Goal: Navigation & Orientation: Find specific page/section

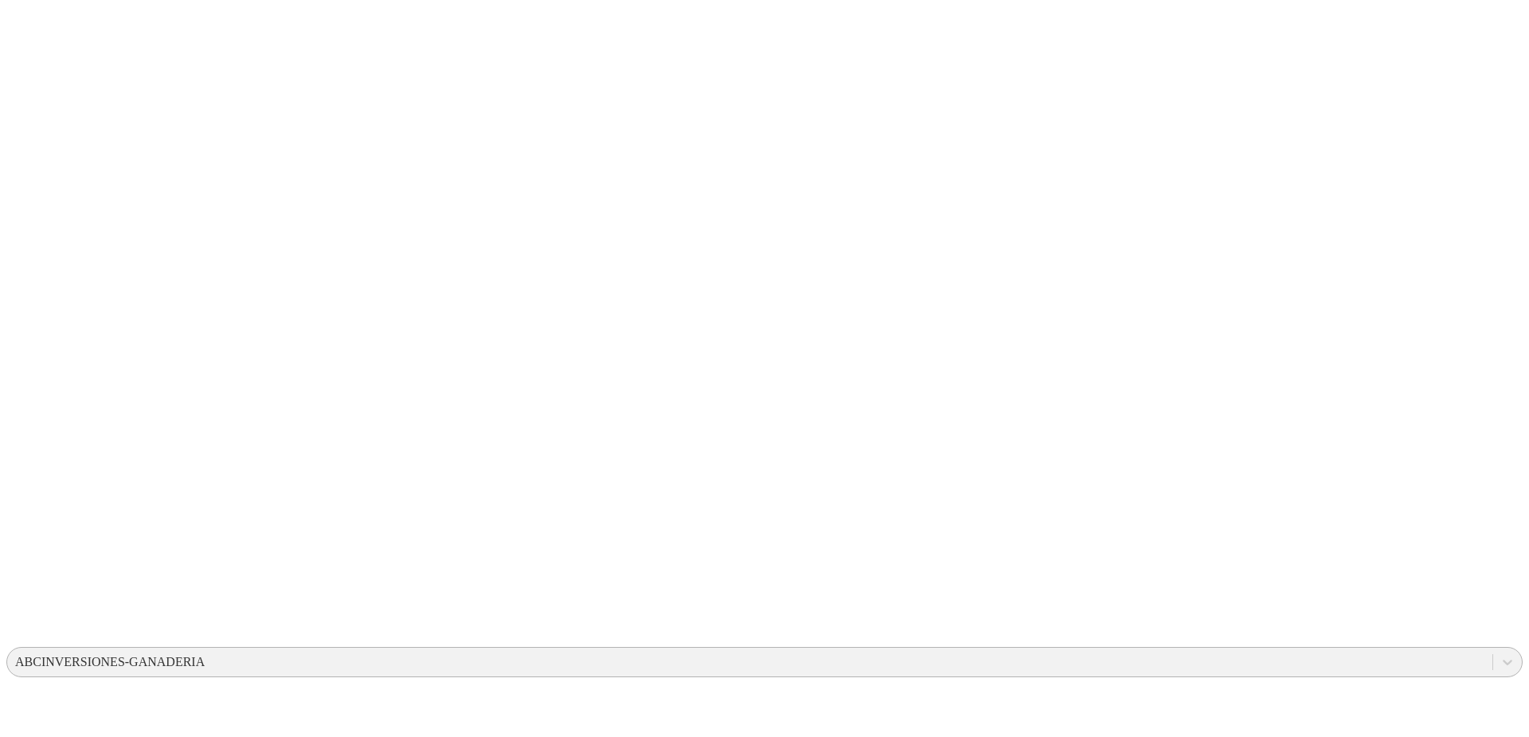
click at [205, 655] on div "ABCINVERSIONES-GANADERIA" at bounding box center [110, 662] width 190 height 14
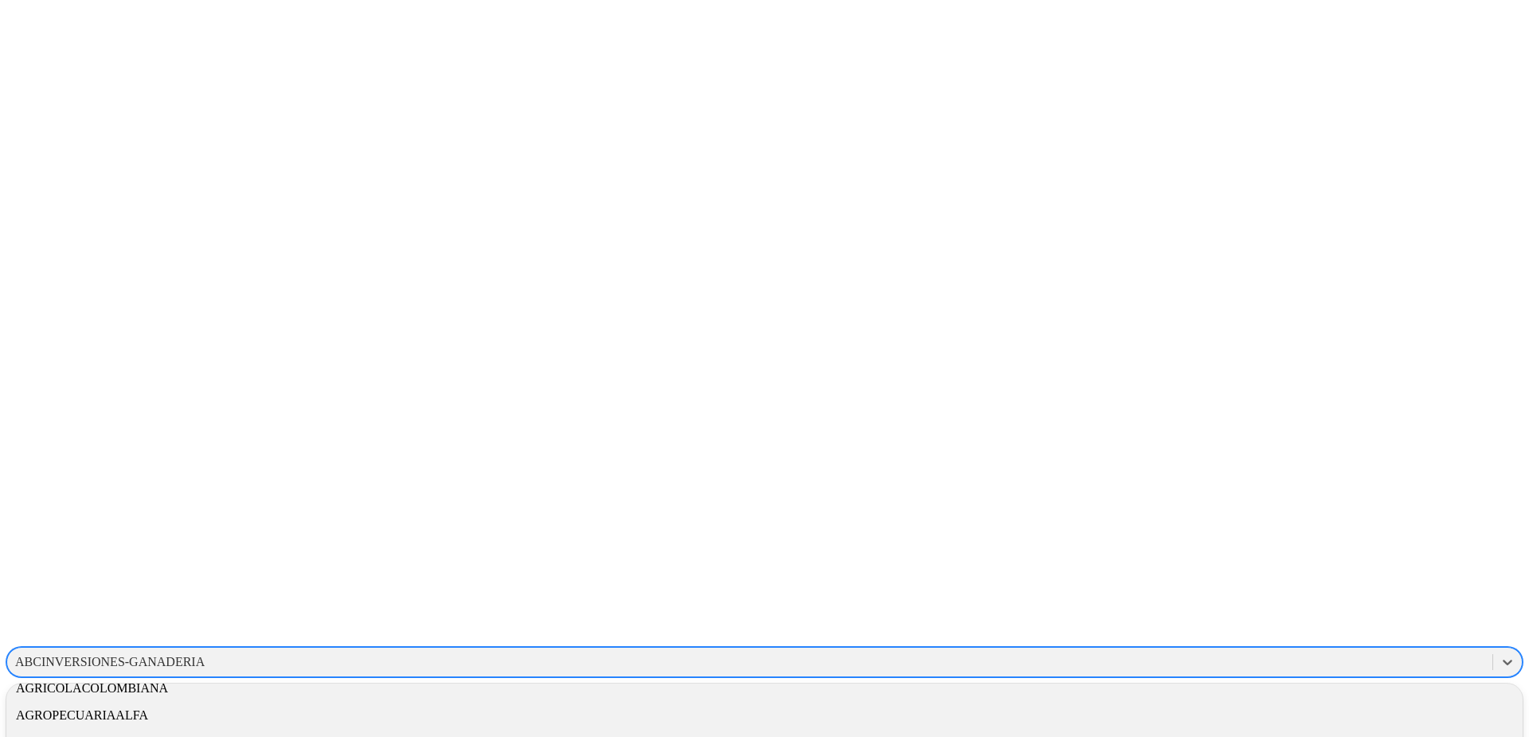
scroll to position [239, 0]
type input "a"
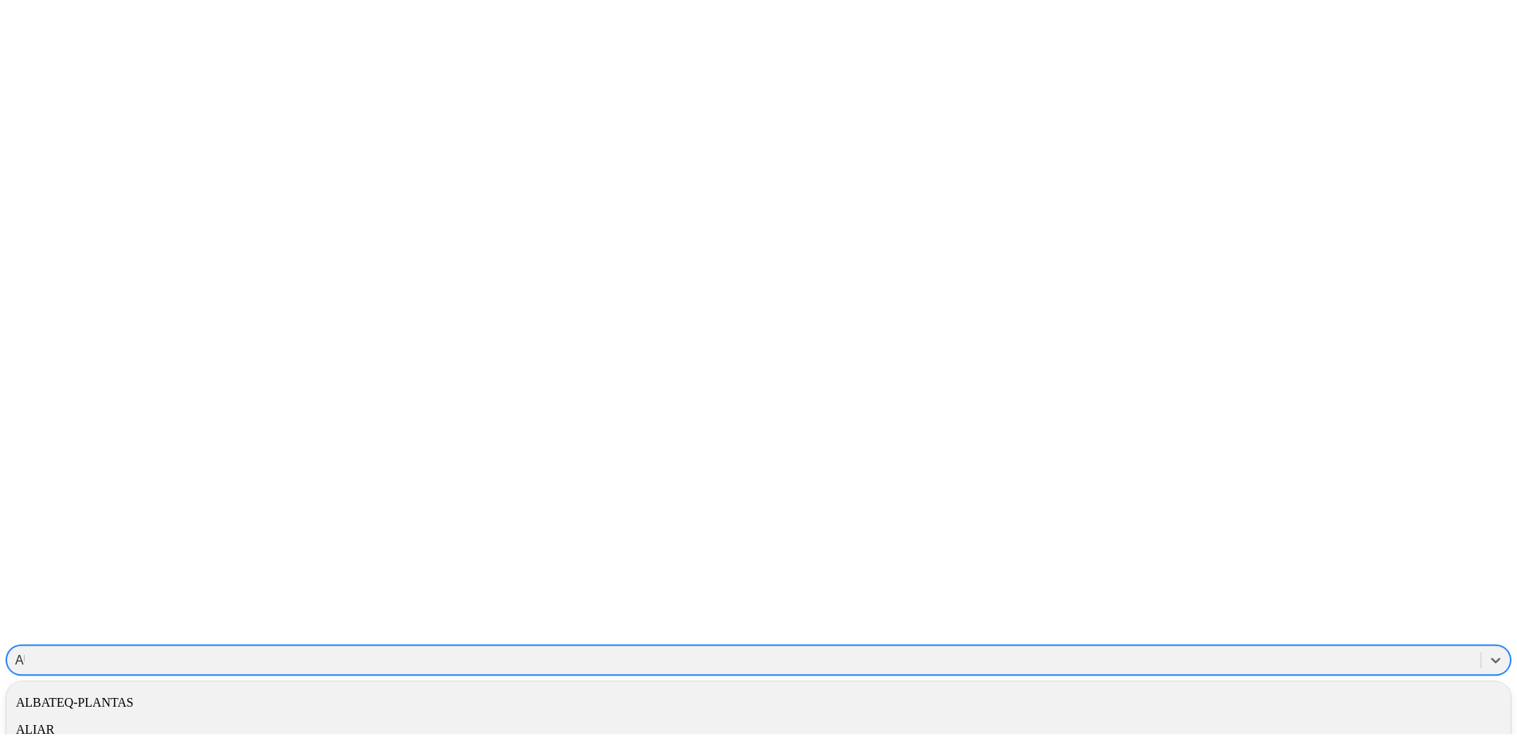
scroll to position [0, 0]
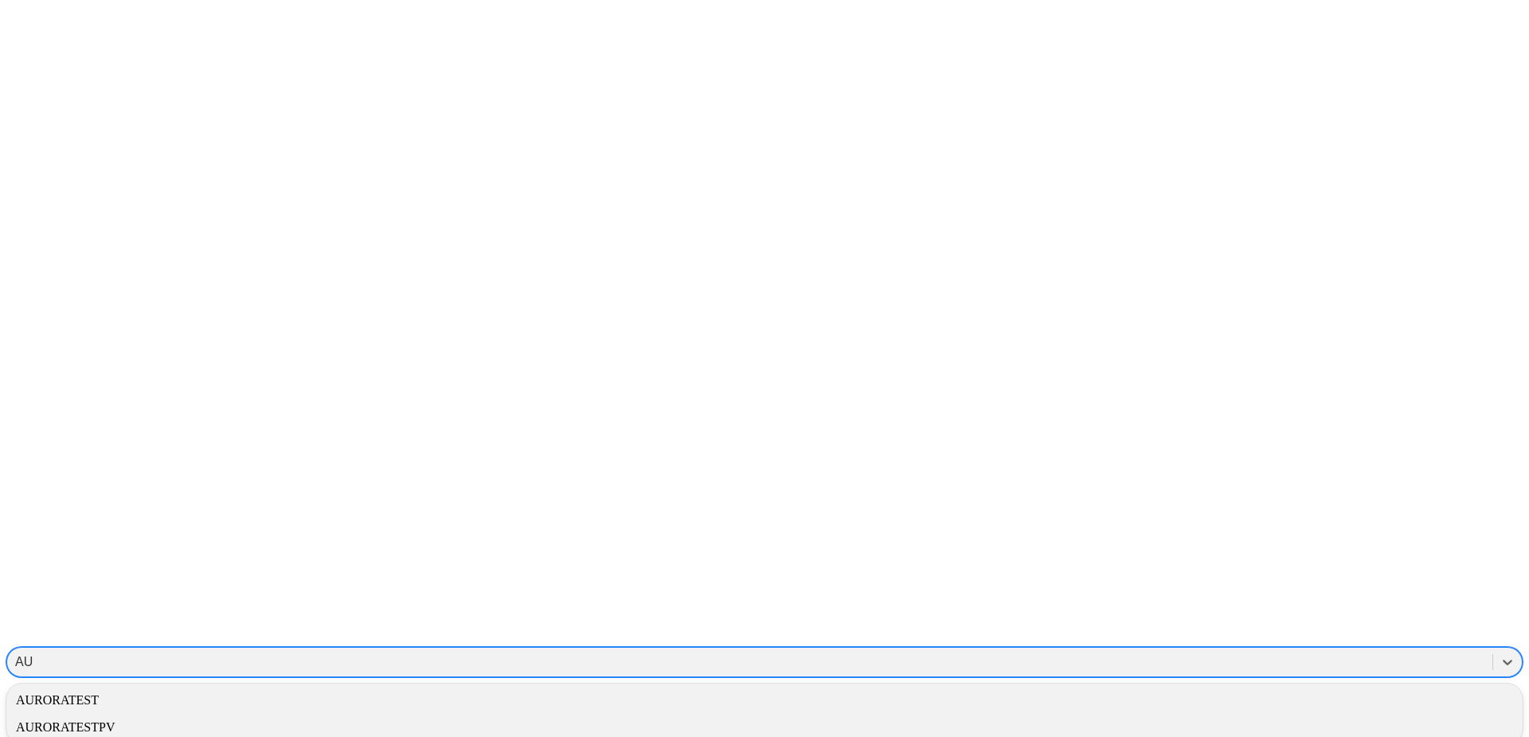
type input "AUR"
click at [1335, 686] on div "AURORATEST" at bounding box center [764, 699] width 1516 height 27
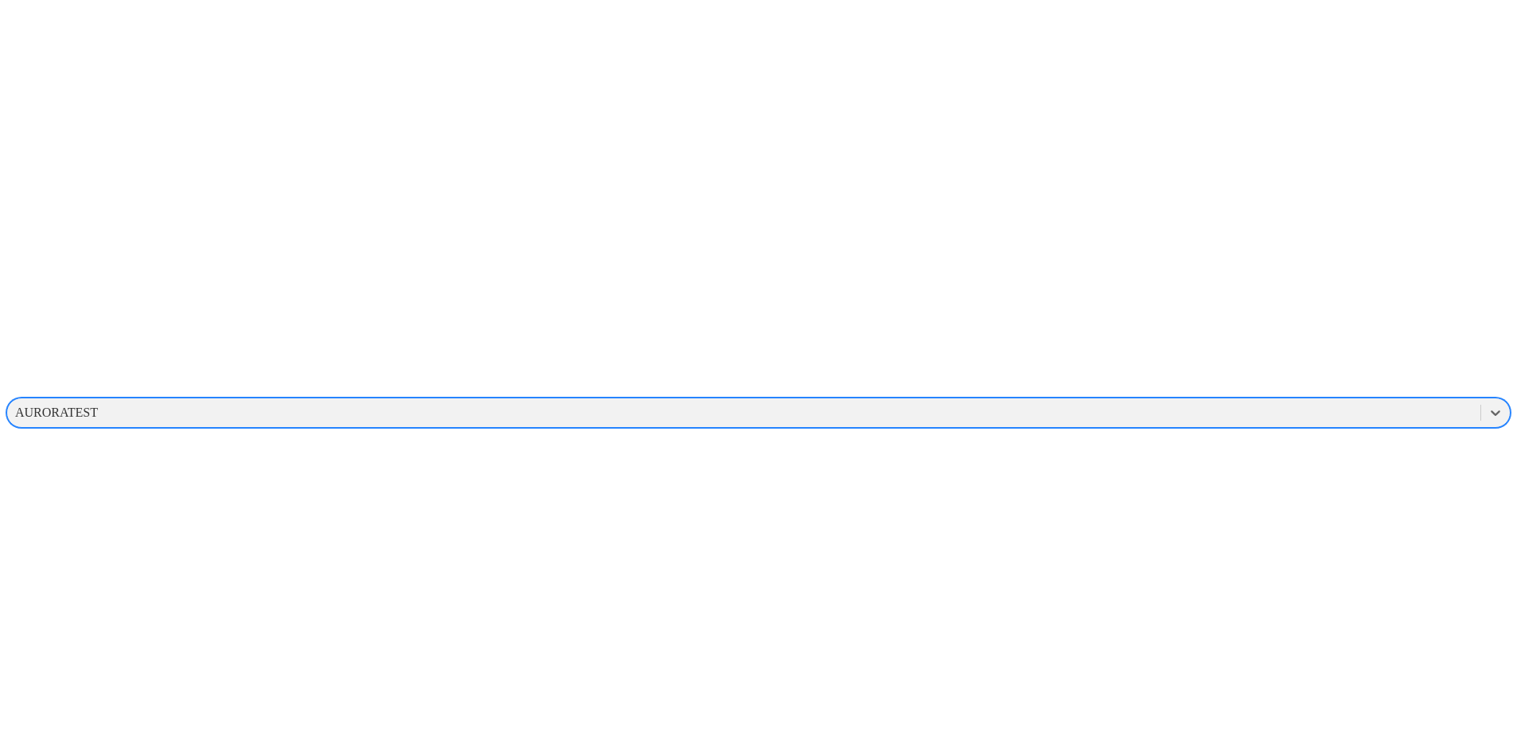
scroll to position [250, 0]
